Goal: Information Seeking & Learning: Learn about a topic

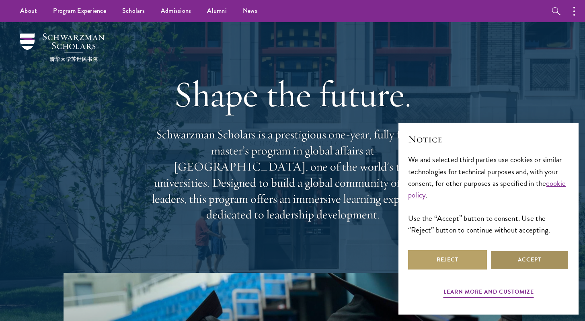
click at [525, 254] on button "Accept" at bounding box center [529, 259] width 79 height 19
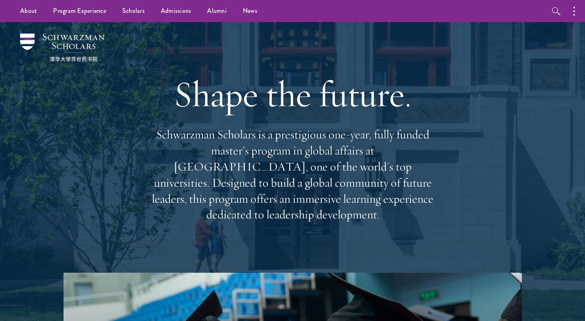
drag, startPoint x: 213, startPoint y: 63, endPoint x: 314, endPoint y: 226, distance: 191.8
click at [314, 226] on div "Shape the future. Schwarzman Scholars is a prestigious one-year, fully funded m…" at bounding box center [292, 146] width 289 height 231
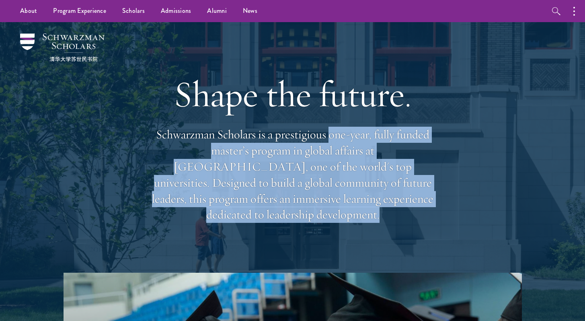
drag, startPoint x: 314, startPoint y: 226, endPoint x: 331, endPoint y: 148, distance: 79.8
click at [331, 148] on div "Shape the future. Schwarzman Scholars is a prestigious one-year, fully funded m…" at bounding box center [292, 146] width 289 height 231
click at [331, 148] on p "Schwarzman Scholars is a prestigious one-year, fully funded master’s program in…" at bounding box center [292, 175] width 289 height 96
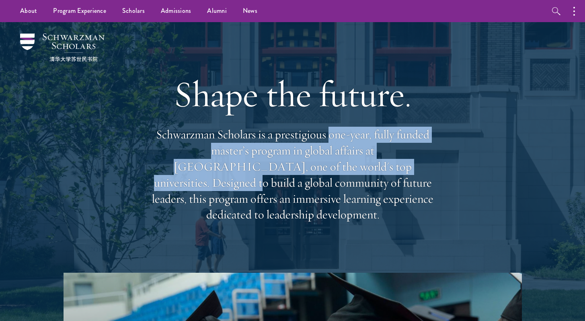
drag, startPoint x: 331, startPoint y: 148, endPoint x: 330, endPoint y: 179, distance: 30.9
click at [330, 179] on p "Schwarzman Scholars is a prestigious one-year, fully funded master’s program in…" at bounding box center [292, 175] width 289 height 96
drag, startPoint x: 330, startPoint y: 179, endPoint x: 356, endPoint y: 142, distance: 45.0
click at [356, 142] on p "Schwarzman Scholars is a prestigious one-year, fully funded master’s program in…" at bounding box center [292, 175] width 289 height 96
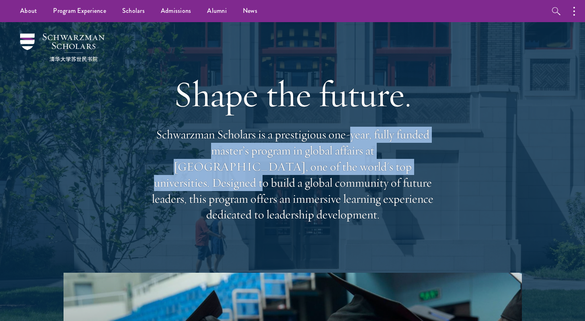
click at [356, 142] on p "Schwarzman Scholars is a prestigious one-year, fully funded master’s program in…" at bounding box center [292, 175] width 289 height 96
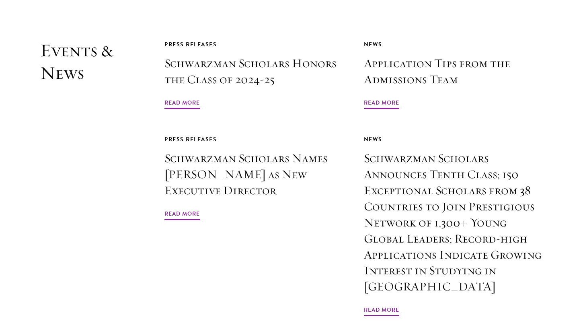
scroll to position [1946, 0]
